Goal: Transaction & Acquisition: Purchase product/service

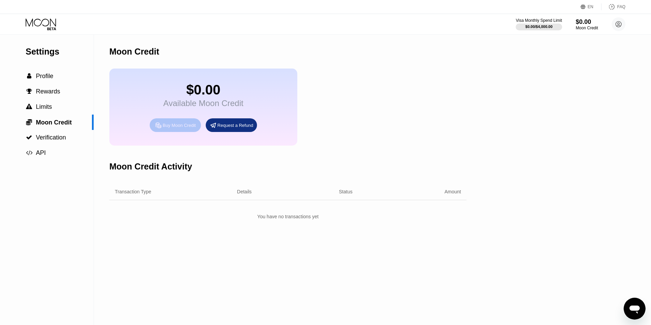
click at [170, 128] on div "Buy Moon Credit" at bounding box center [179, 126] width 33 height 6
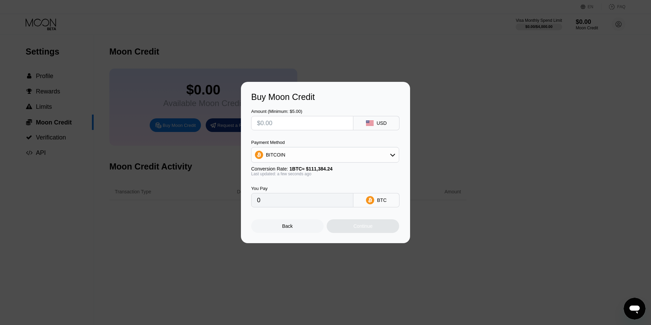
click at [213, 185] on div "Buy Moon Credit Amount (Minimum: $5.00) USD Payment Method BITCOIN Conversion R…" at bounding box center [325, 163] width 651 height 162
click at [286, 229] on div "Back" at bounding box center [287, 226] width 11 height 5
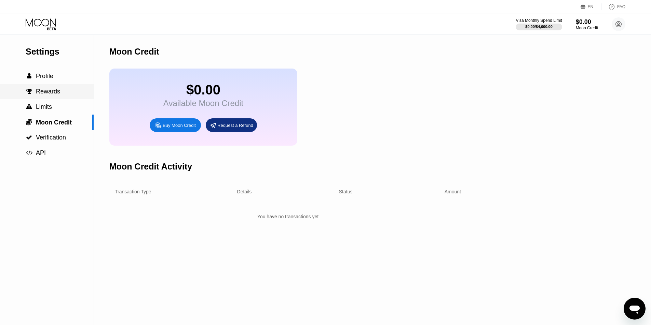
click at [48, 95] on span "Rewards" at bounding box center [48, 91] width 24 height 7
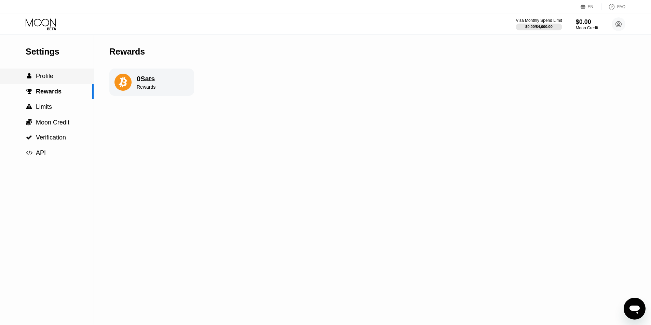
click at [48, 77] on span "Profile" at bounding box center [44, 76] width 17 height 7
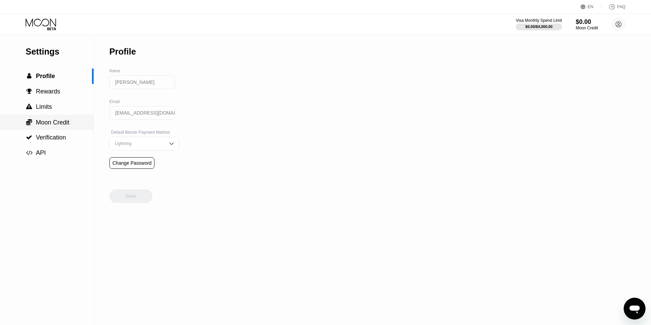
click at [53, 126] on span "Moon Credit" at bounding box center [52, 122] width 33 height 7
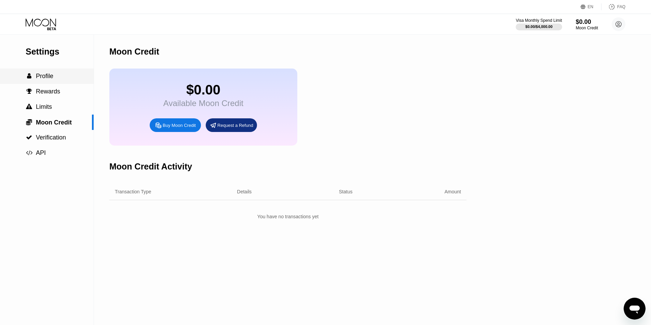
click at [48, 77] on span "Profile" at bounding box center [44, 76] width 17 height 7
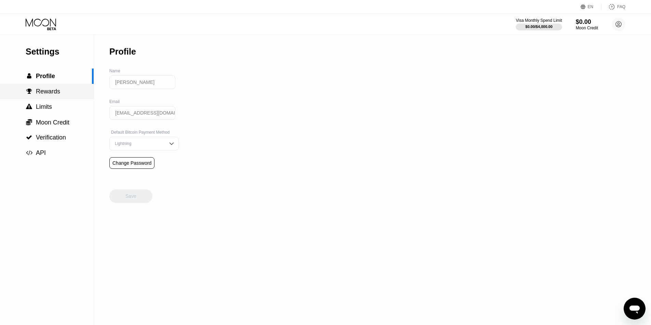
click at [46, 95] on span "Rewards" at bounding box center [48, 91] width 24 height 7
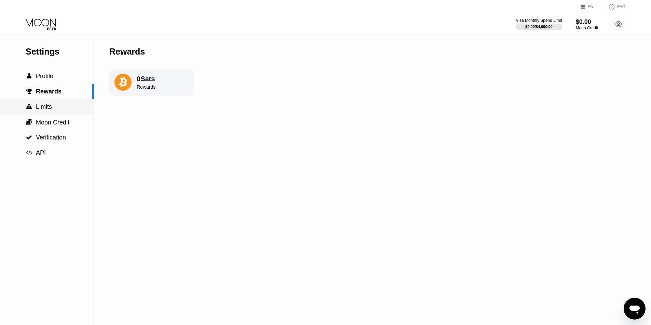
click at [50, 110] on span "Limits" at bounding box center [44, 106] width 16 height 7
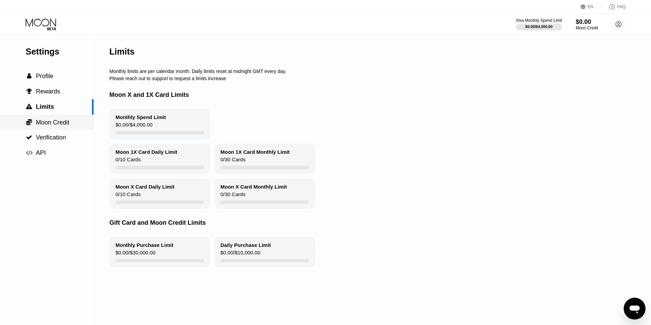
click at [50, 126] on span "Moon Credit" at bounding box center [52, 122] width 33 height 7
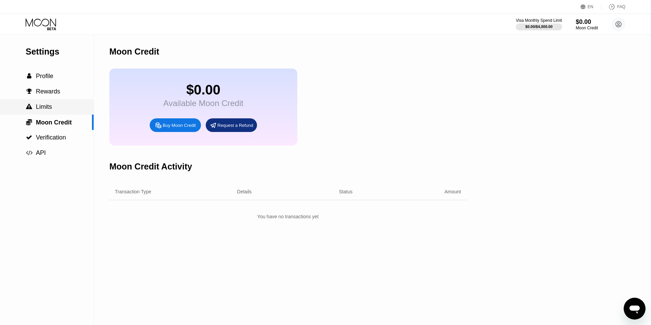
click at [46, 107] on span "Limits" at bounding box center [44, 106] width 16 height 7
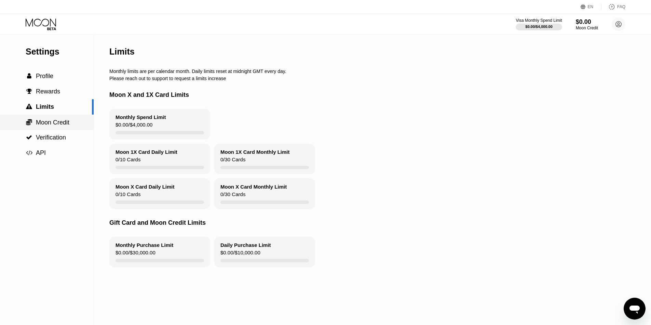
click at [48, 123] on span "Moon Credit" at bounding box center [52, 122] width 33 height 7
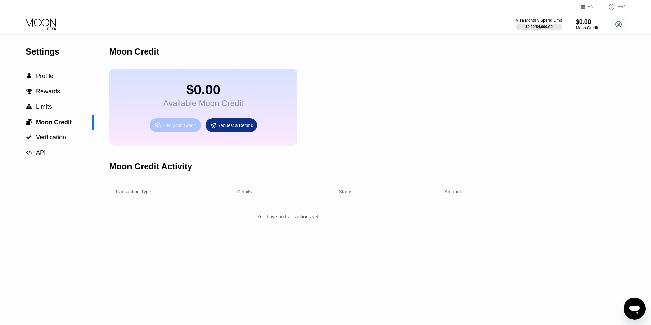
click at [164, 132] on div "Buy Moon Credit" at bounding box center [175, 126] width 51 height 14
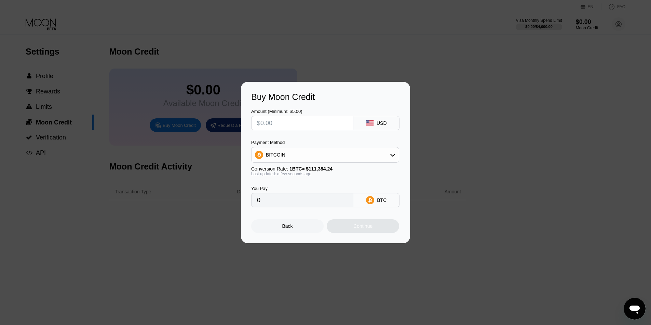
click at [154, 143] on div "Buy Moon Credit Amount (Minimum: $5.00) USD Payment Method BITCOIN Conversion R…" at bounding box center [325, 163] width 651 height 162
click at [81, 161] on div "Buy Moon Credit Amount (Minimum: $5.00) USD Payment Method BITCOIN Conversion R…" at bounding box center [325, 163] width 651 height 162
click at [466, 79] on div at bounding box center [328, 162] width 656 height 325
click at [289, 228] on div "Back" at bounding box center [287, 226] width 11 height 5
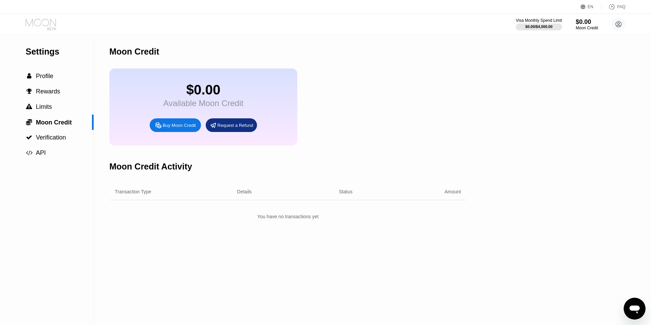
click at [45, 23] on icon at bounding box center [42, 24] width 32 height 12
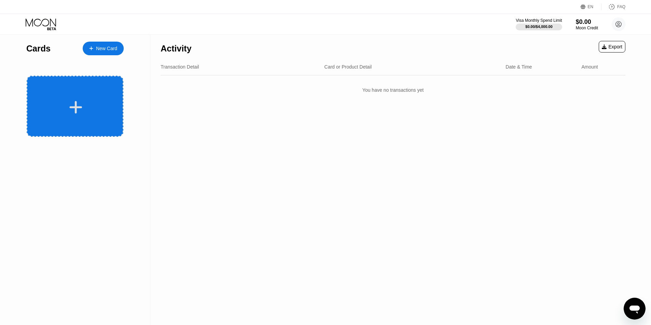
click at [72, 94] on div at bounding box center [75, 106] width 97 height 61
